Goal: Navigation & Orientation: Go to known website

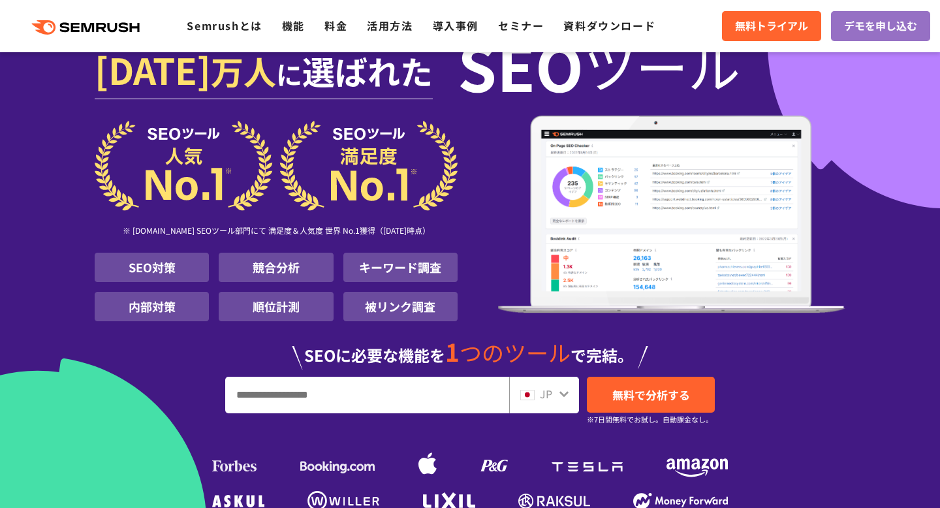
scroll to position [121, 0]
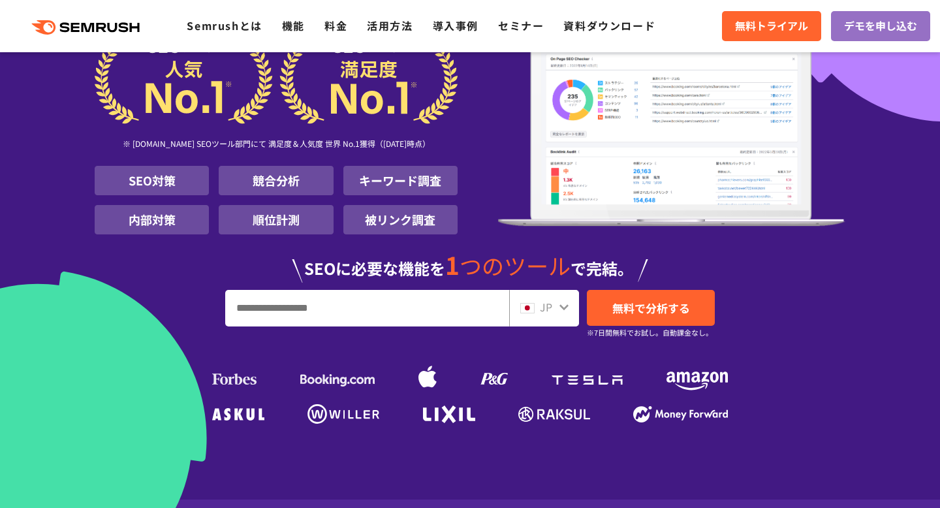
click at [252, 329] on div "[DATE] 万人 に 選ばれた SEO ツール ※ [DOMAIN_NAME] SEOツール部門にて 満足度＆人気度 世界 No.1獲得（[DATE]時点）…" at bounding box center [470, 186] width 751 height 484
click at [253, 317] on input "URL、キーワードを入力してください" at bounding box center [367, 308] width 283 height 35
click at [255, 308] on input "URL、キーワードを入力してください" at bounding box center [367, 308] width 283 height 35
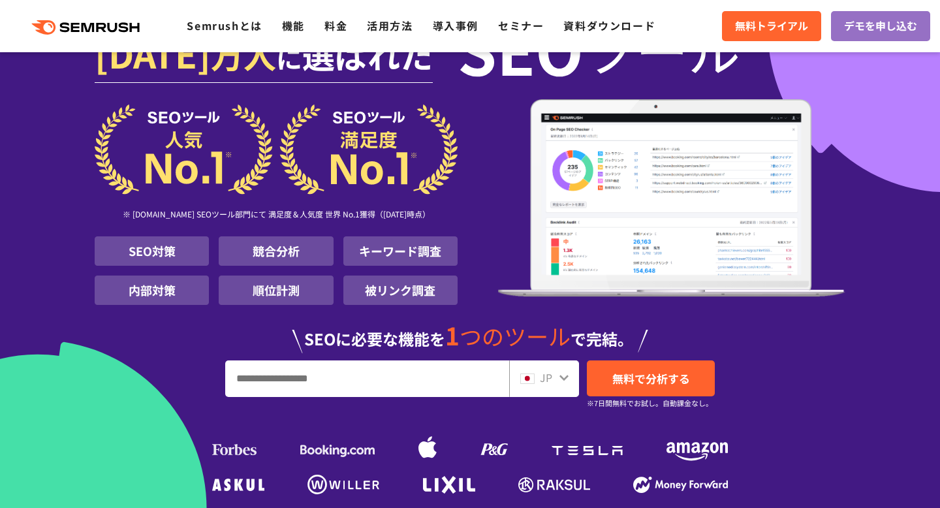
scroll to position [23, 0]
